Goal: Check status: Check status

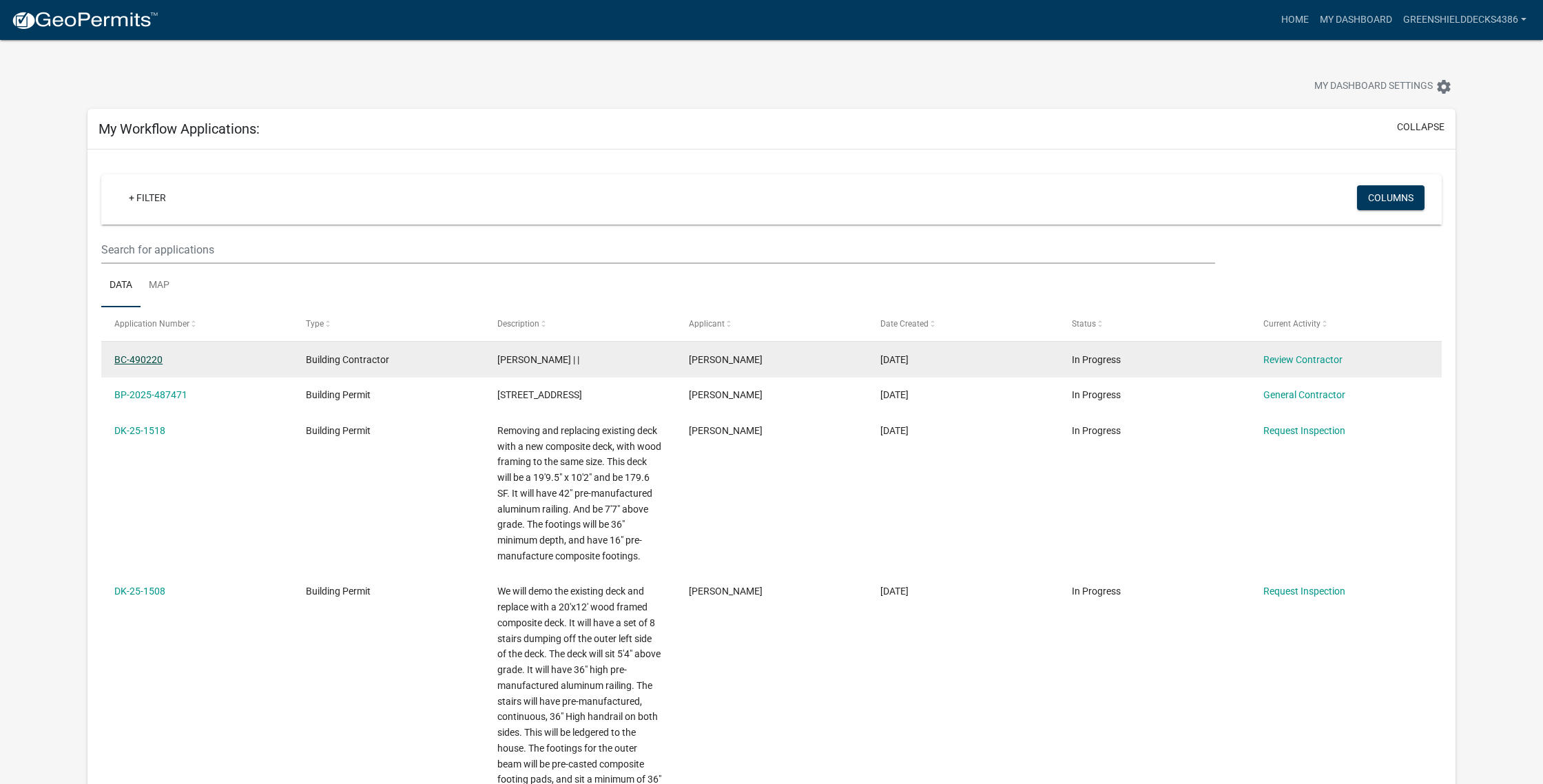
click at [148, 362] on link "BC-490220" at bounding box center [138, 360] width 48 height 11
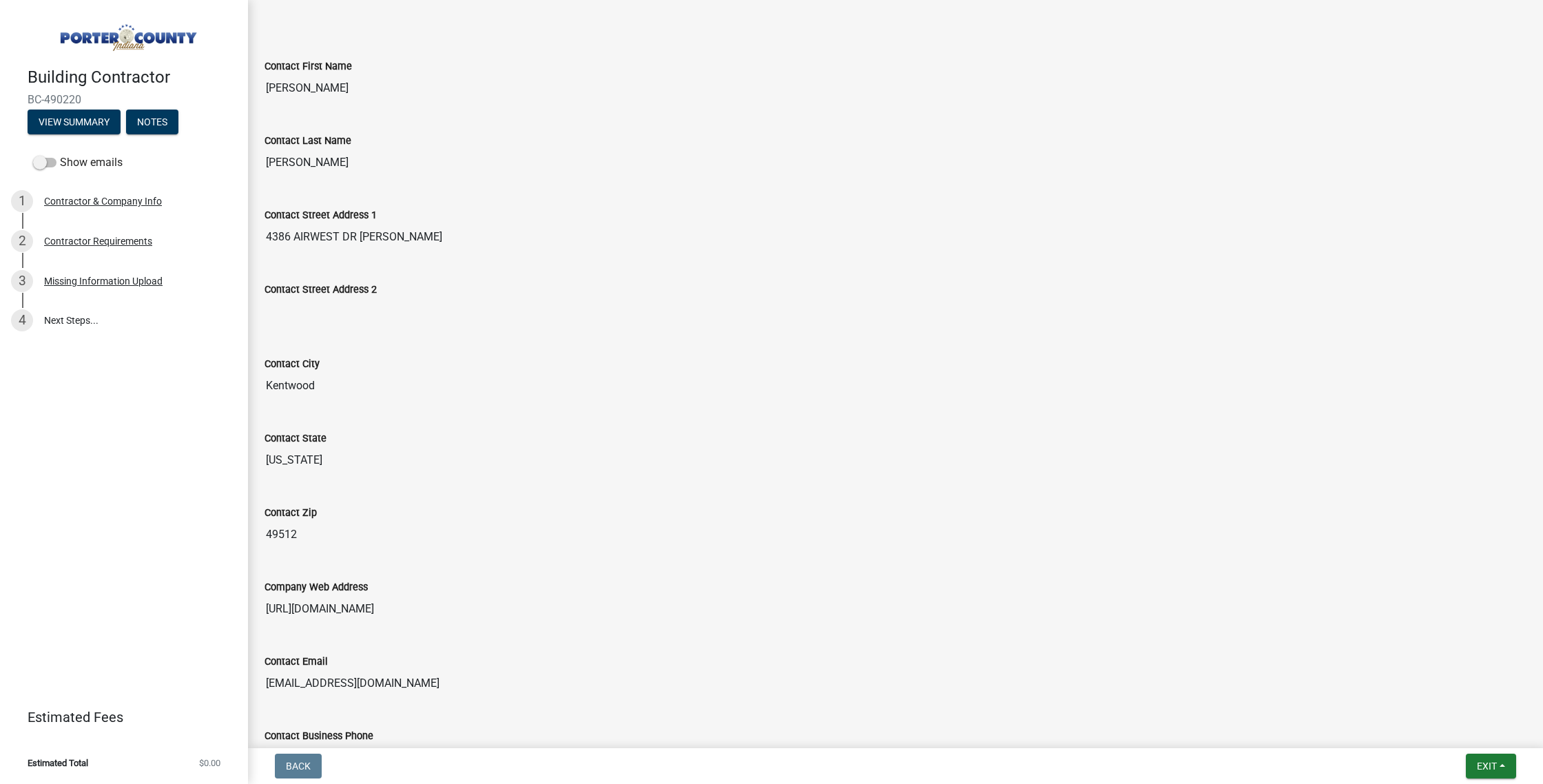
scroll to position [534, 0]
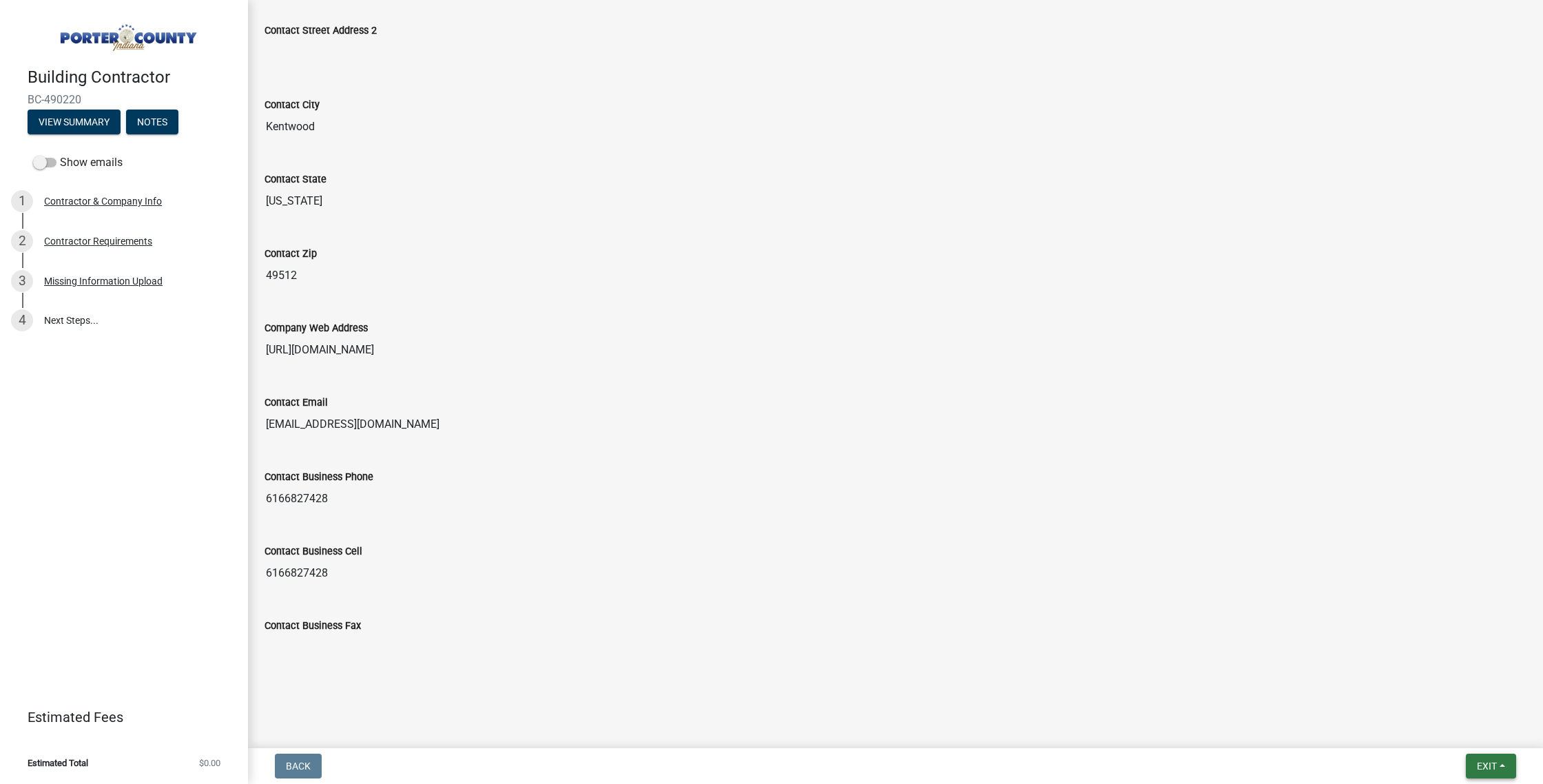
click at [1487, 765] on span "Exit" at bounding box center [1487, 766] width 20 height 11
click at [1447, 707] on button "Save" at bounding box center [1462, 697] width 110 height 33
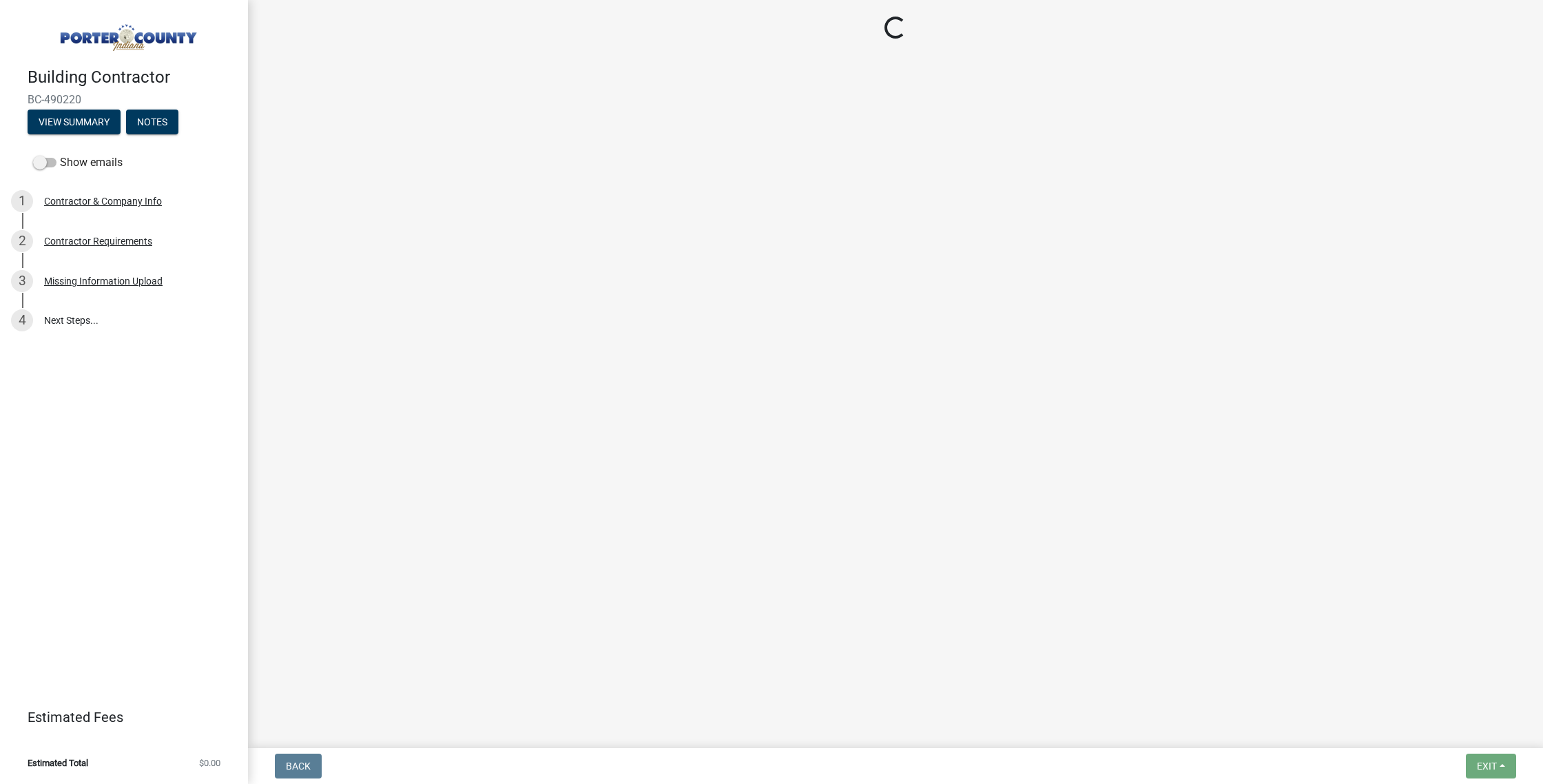
scroll to position [0, 0]
